Goal: Transaction & Acquisition: Book appointment/travel/reservation

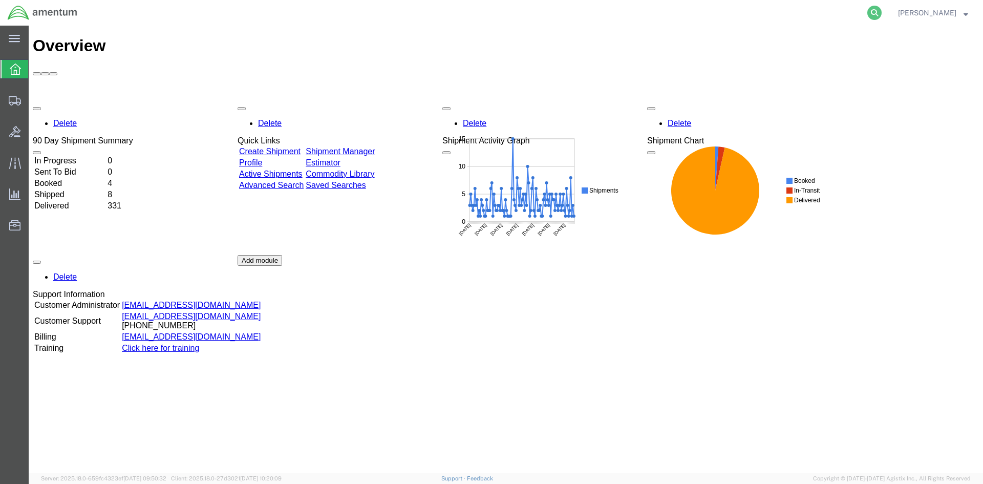
click at [882, 15] on icon at bounding box center [874, 13] width 14 height 14
paste input "S633-25251-2486"
type input "S633-25251-2486"
click at [882, 12] on icon at bounding box center [874, 13] width 14 height 14
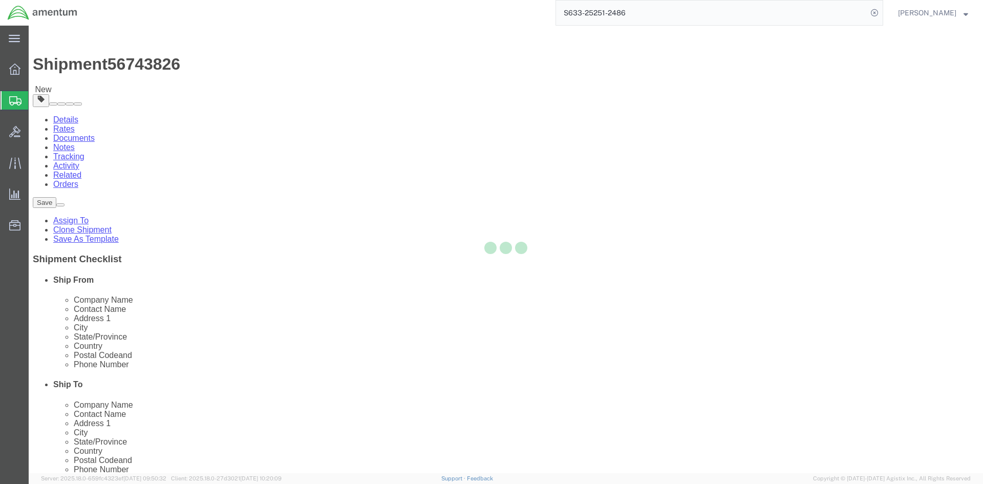
select select "42718"
select select
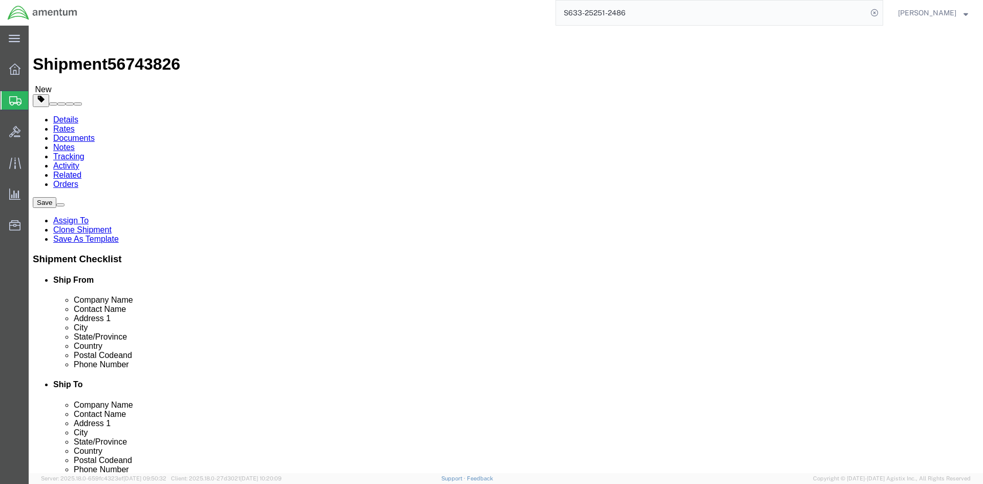
click input "404.767.5800"
click input "404-767.5800"
type input "[PHONE_NUMBER]"
click button "Rate Shipment"
